Goal: Task Accomplishment & Management: Manage account settings

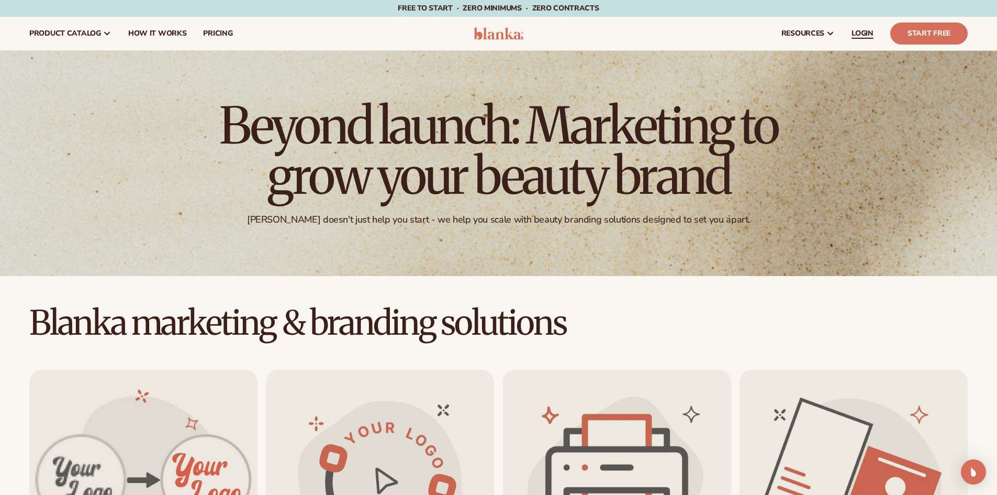
click at [858, 25] on link "LOGIN" at bounding box center [862, 33] width 39 height 33
click at [864, 30] on span "LOGIN" at bounding box center [862, 33] width 22 height 8
click at [878, 31] on link "LOGIN" at bounding box center [862, 33] width 39 height 33
